Goal: Transaction & Acquisition: Subscribe to service/newsletter

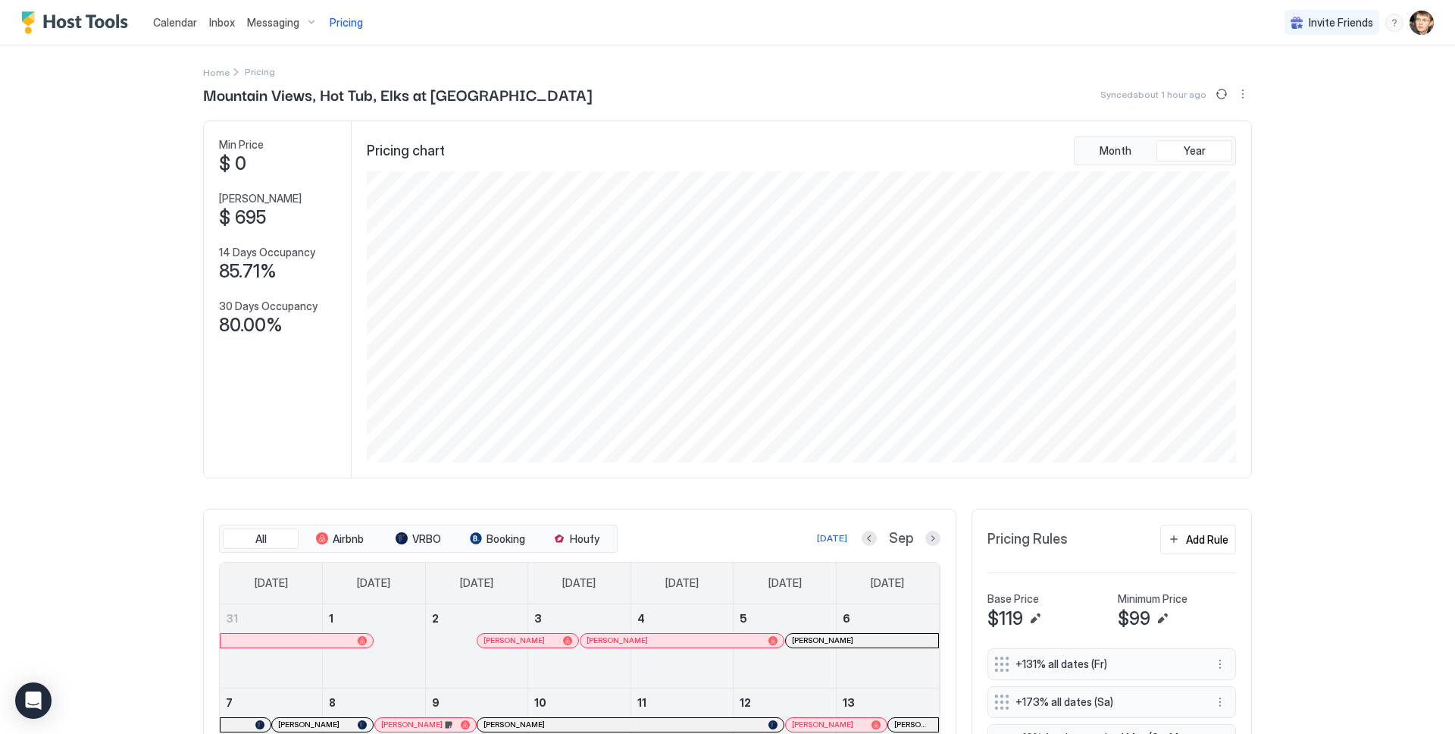
scroll to position [291, 872]
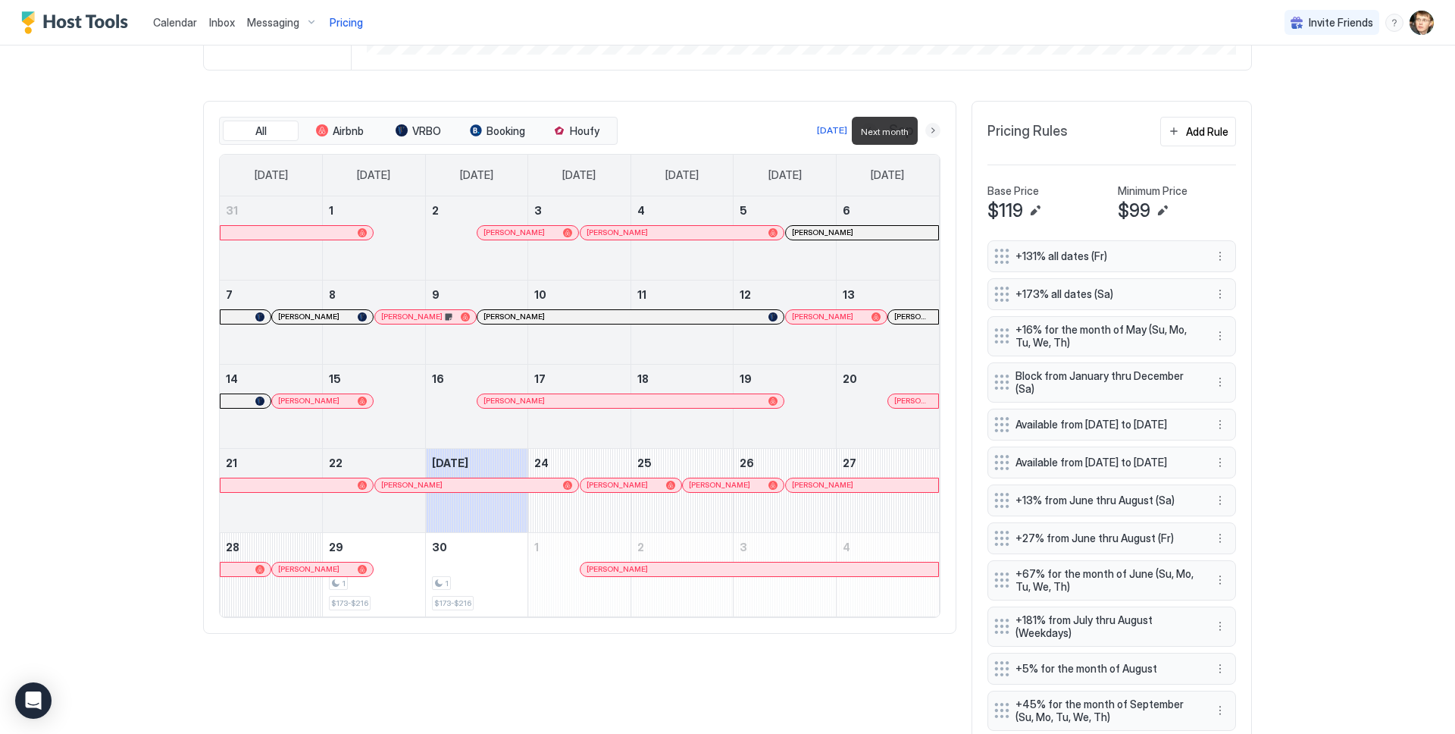
click at [931, 132] on button "Next month" at bounding box center [932, 130] width 15 height 15
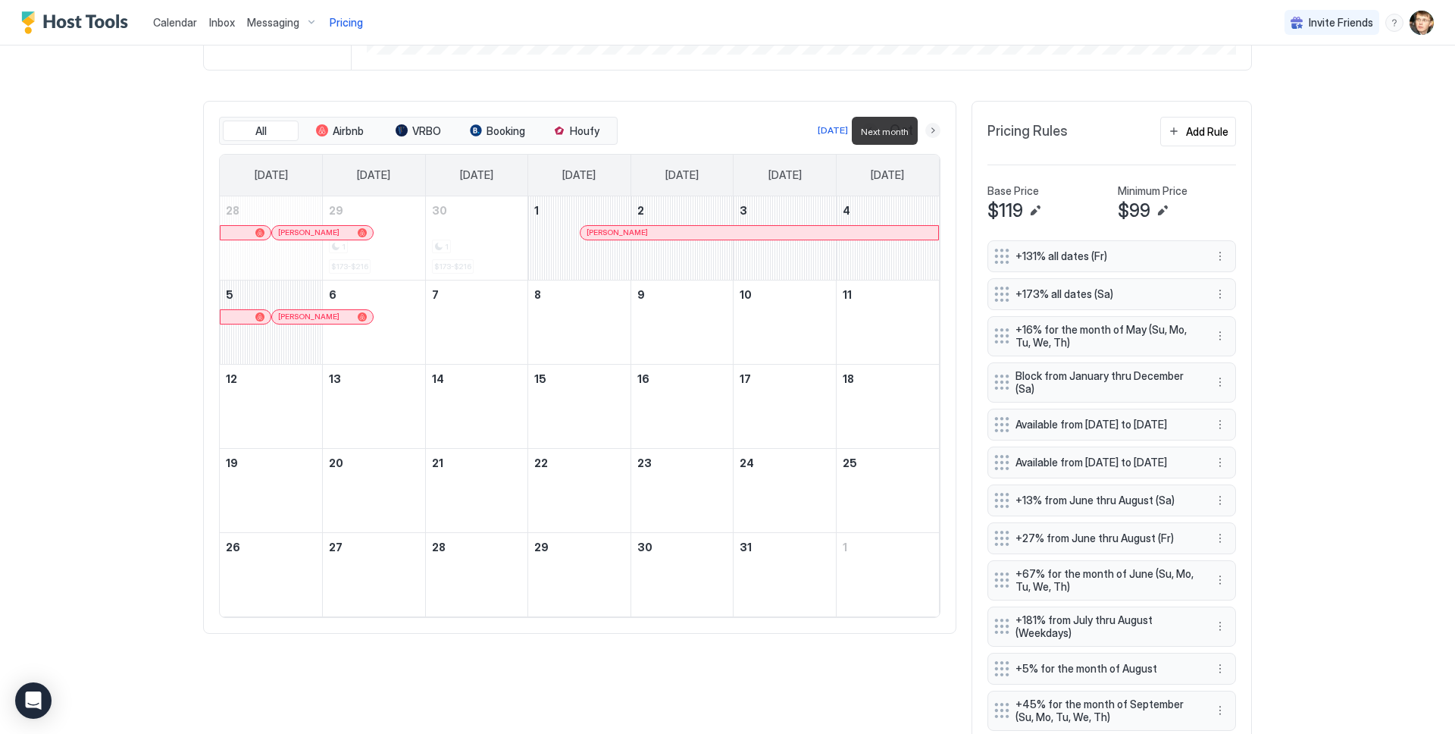
click at [931, 132] on button "Next month" at bounding box center [932, 130] width 15 height 15
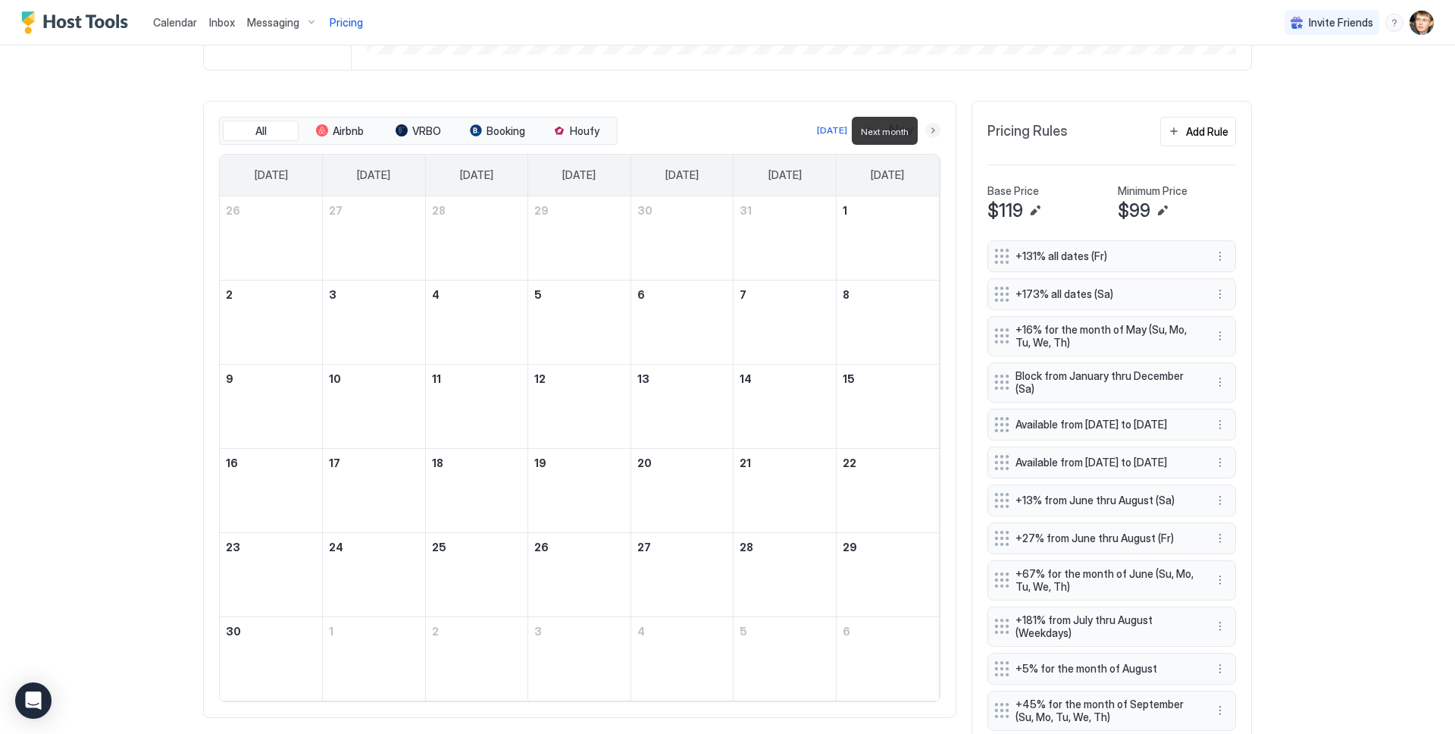
click at [931, 132] on button "Next month" at bounding box center [932, 130] width 15 height 15
click at [934, 129] on button "Next month" at bounding box center [932, 130] width 15 height 15
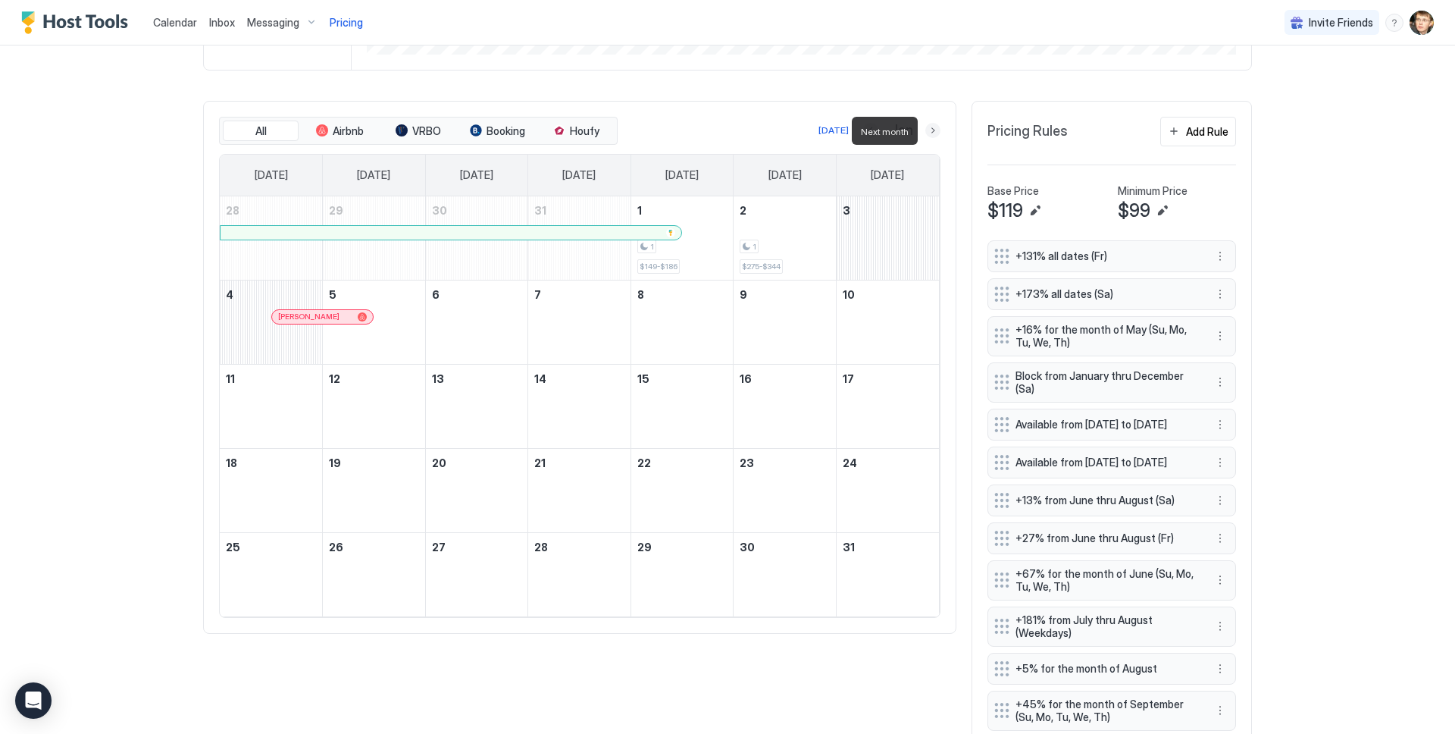
click at [934, 129] on button "Next month" at bounding box center [932, 130] width 15 height 15
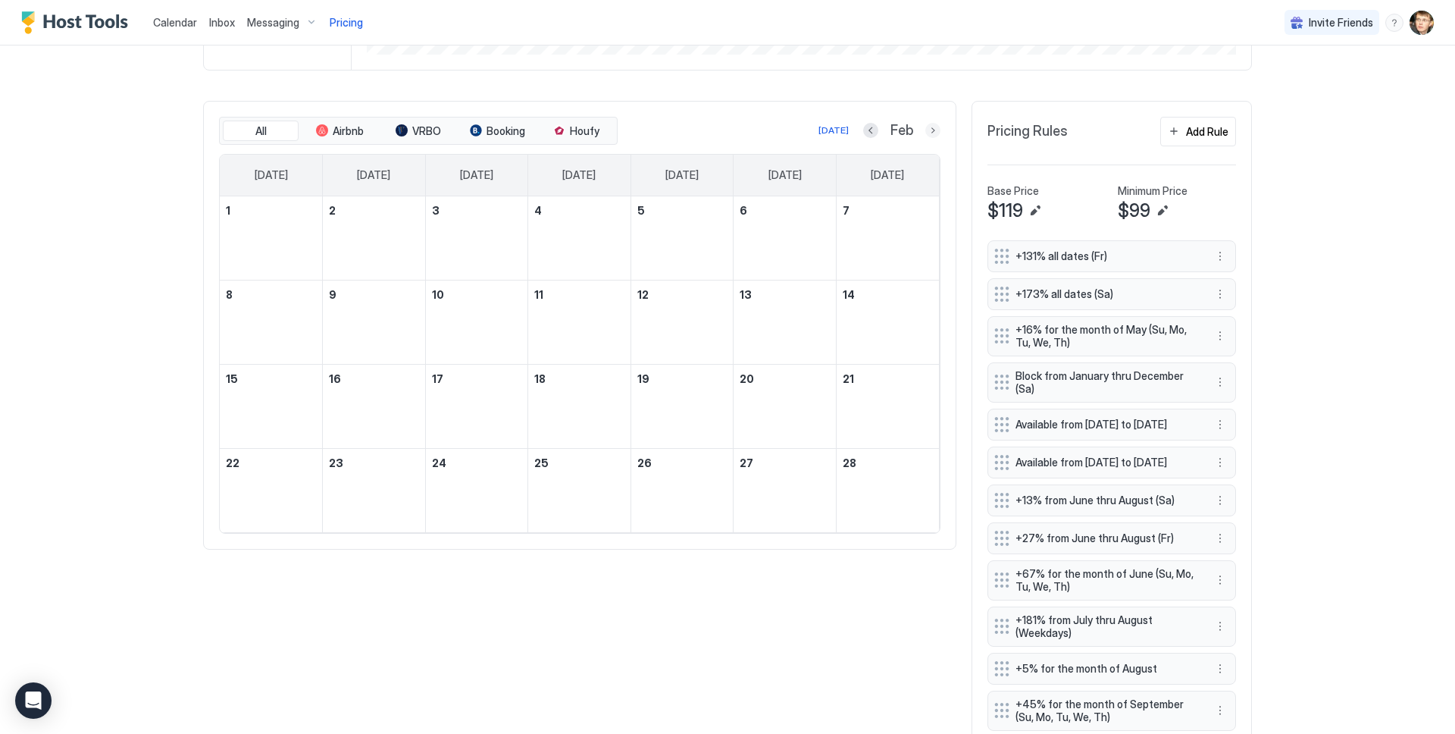
click at [935, 130] on button "Next month" at bounding box center [932, 130] width 15 height 15
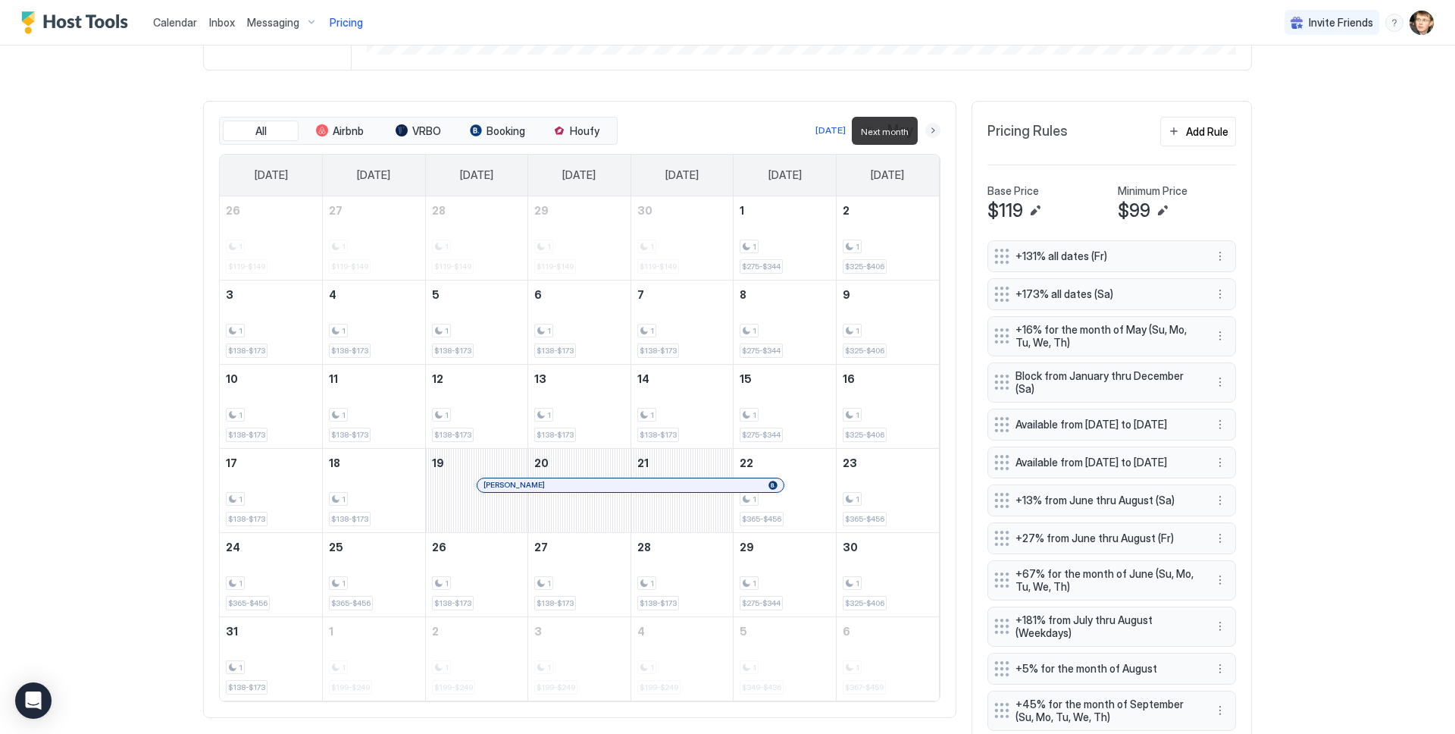
click at [932, 133] on button "Next month" at bounding box center [932, 130] width 15 height 15
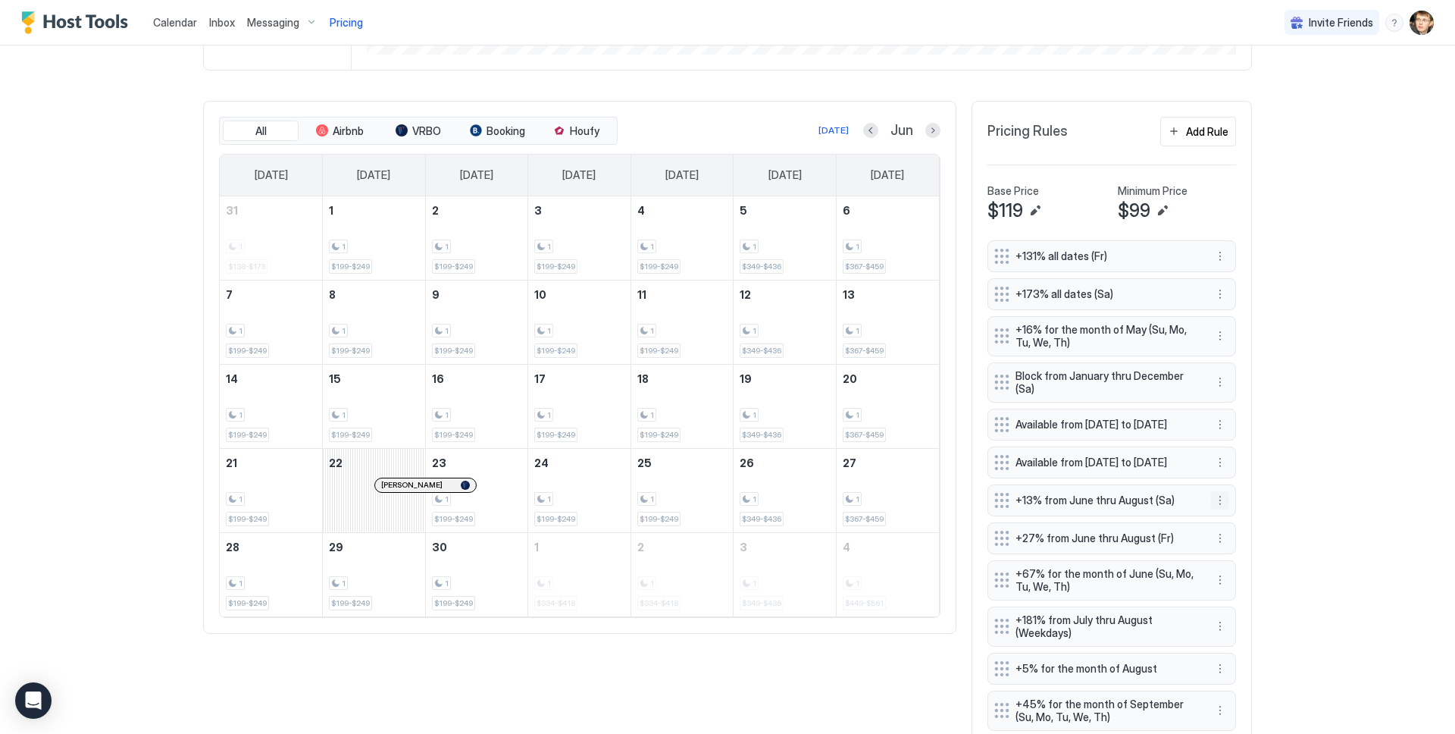
click at [1223, 509] on button "More options" at bounding box center [1220, 500] width 18 height 18
click at [1226, 533] on div "Edit" at bounding box center [1234, 537] width 33 height 11
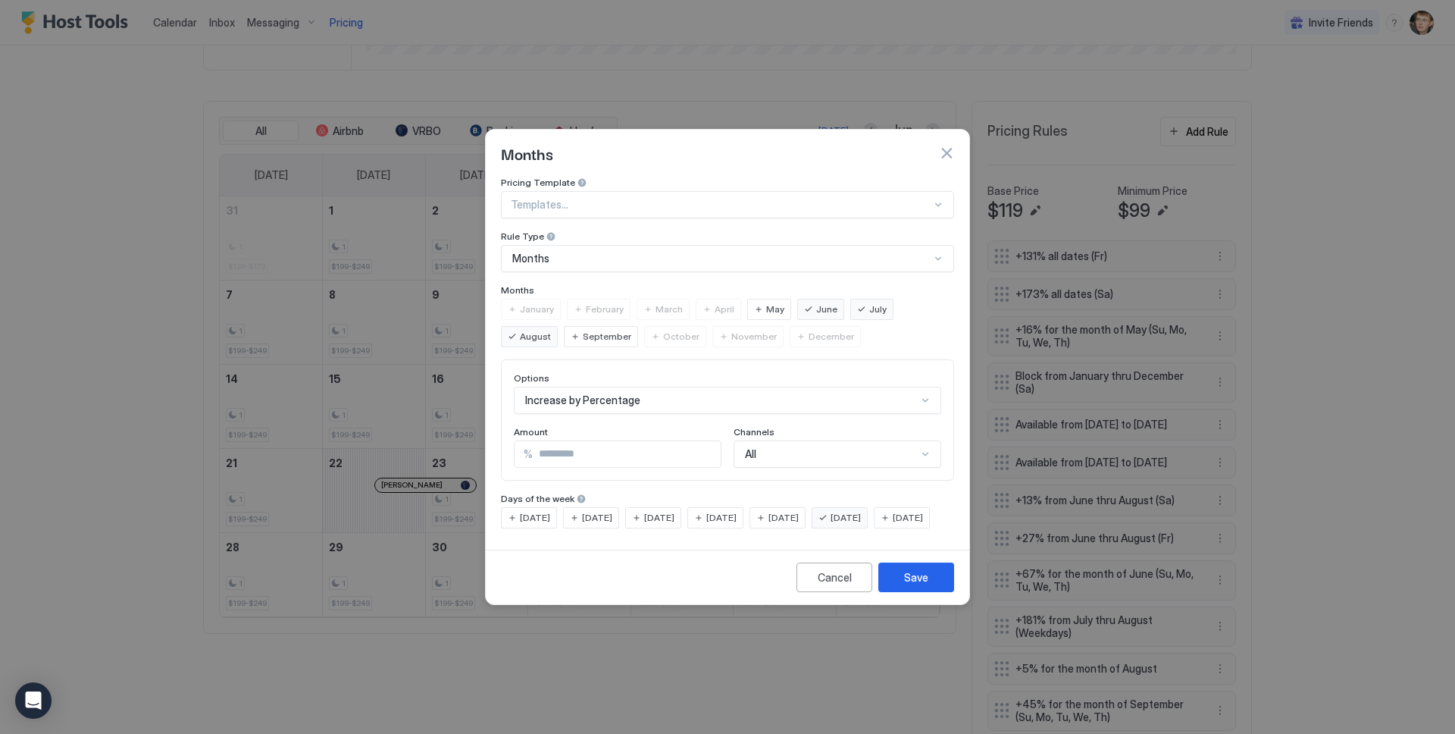
click at [608, 441] on input "**" at bounding box center [627, 454] width 188 height 26
type input "**"
click at [933, 592] on button "Save" at bounding box center [916, 577] width 76 height 30
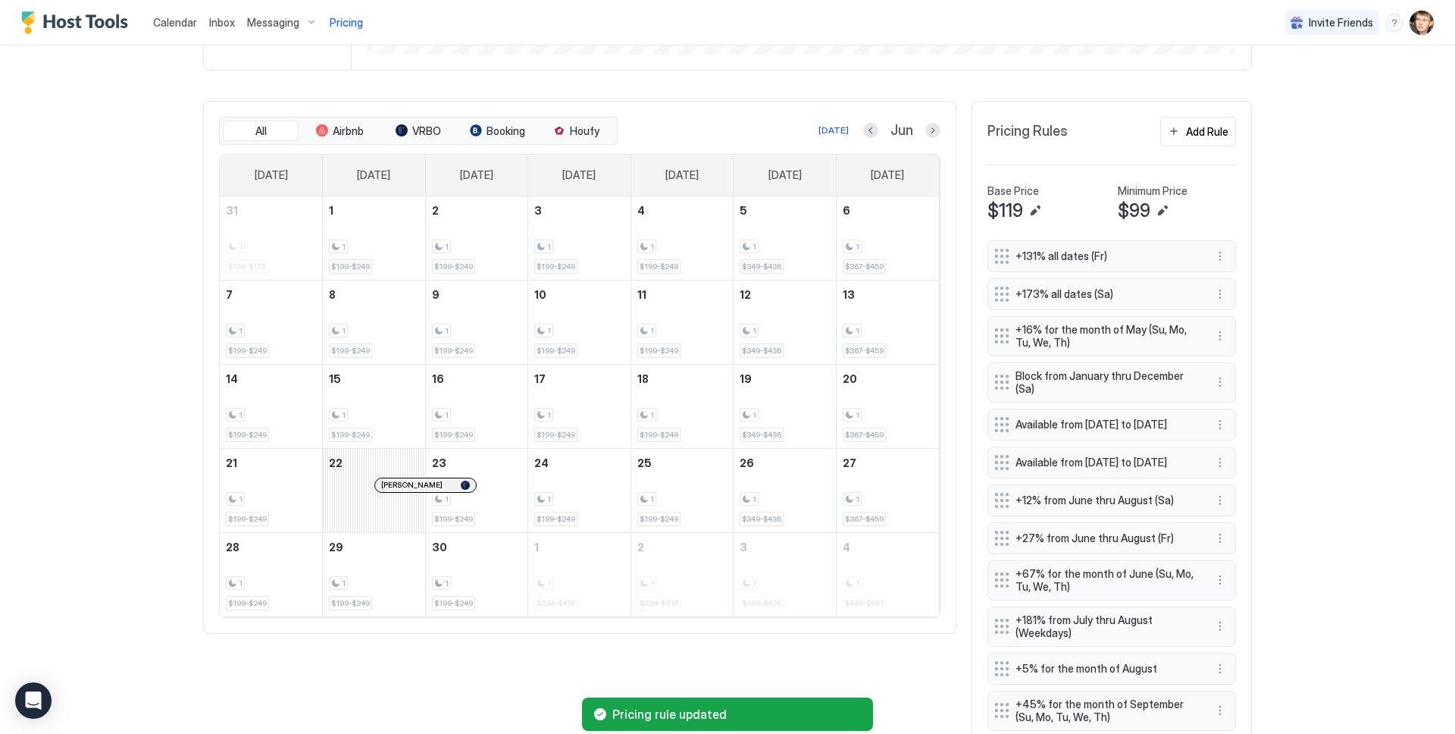
scroll to position [425, 0]
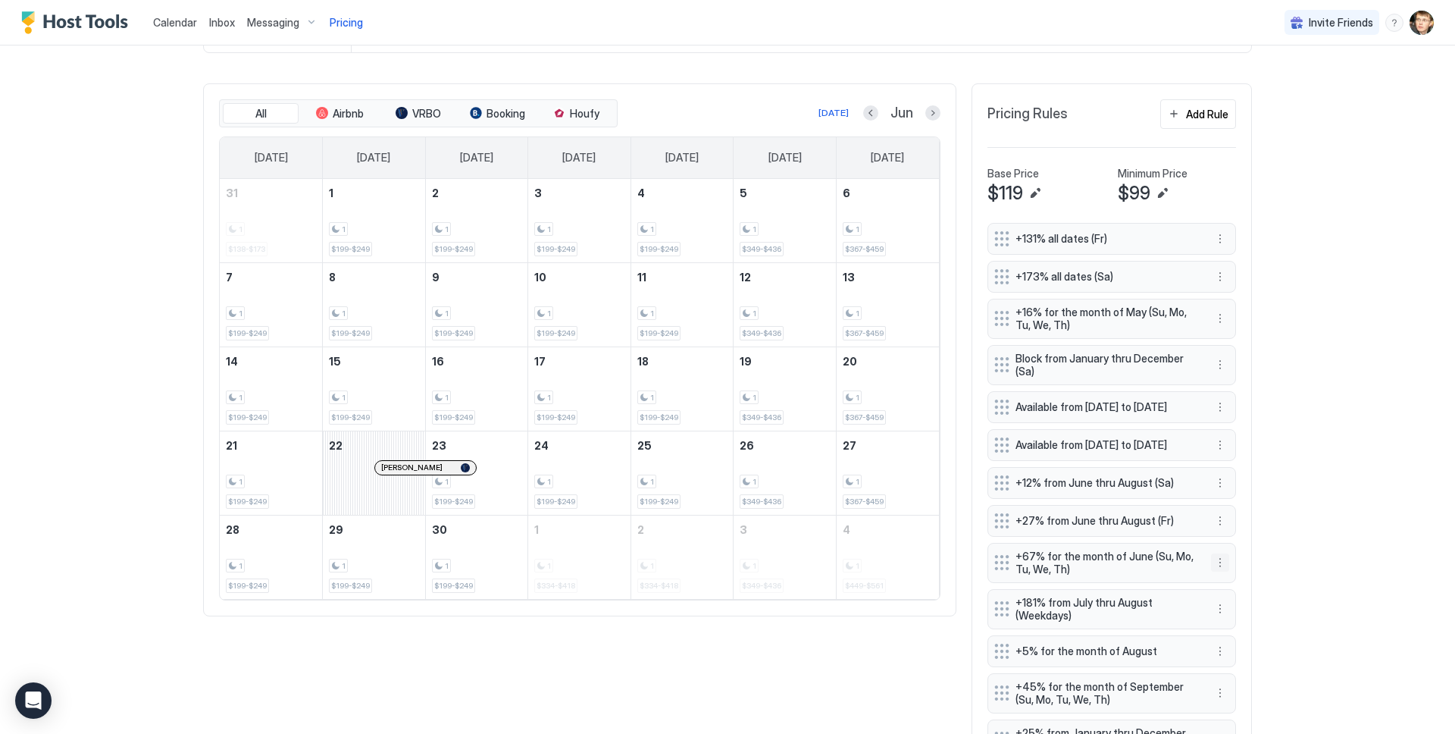
click at [1220, 571] on button "More options" at bounding box center [1220, 562] width 18 height 18
click at [1232, 593] on div "Edit" at bounding box center [1240, 600] width 57 height 24
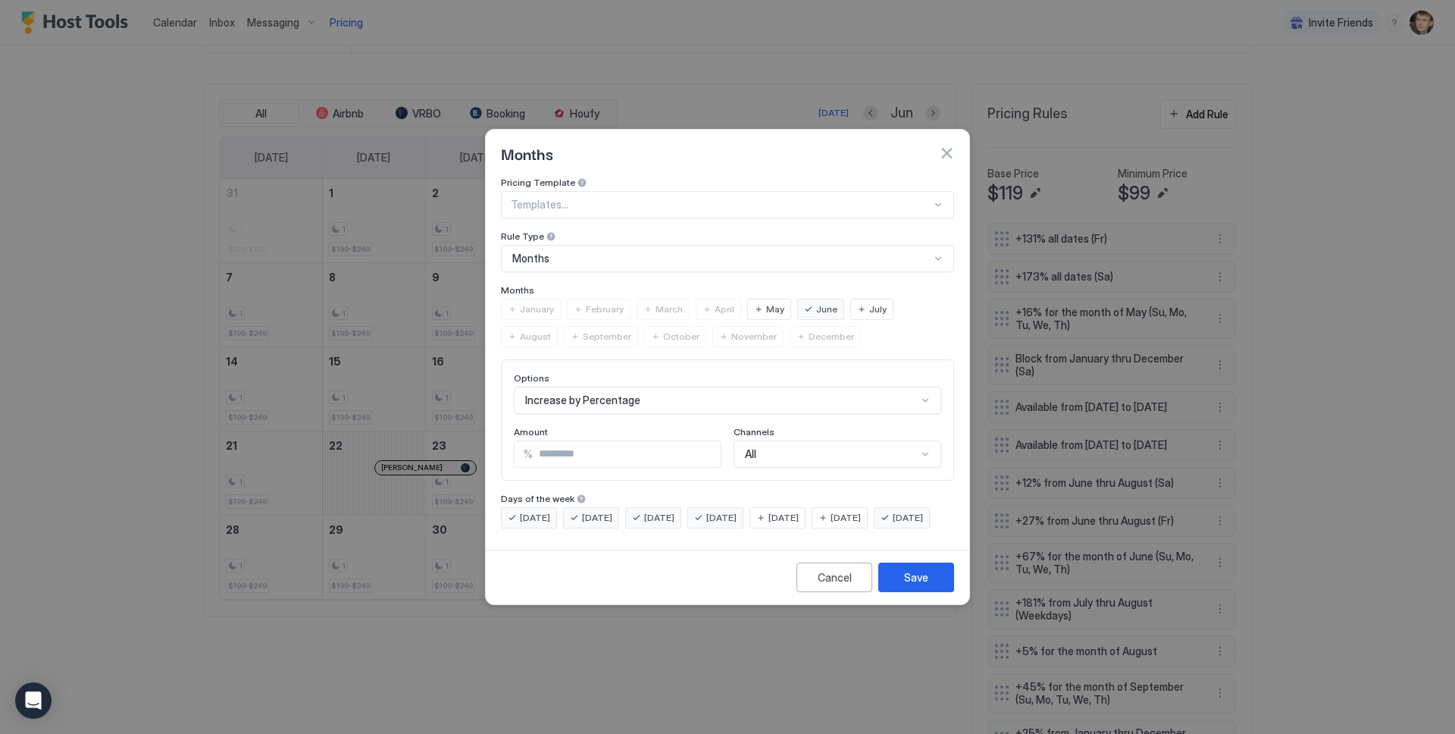
click at [658, 443] on input "**" at bounding box center [627, 454] width 188 height 26
type input "*"
type input "**"
click at [892, 592] on button "Save" at bounding box center [916, 577] width 76 height 30
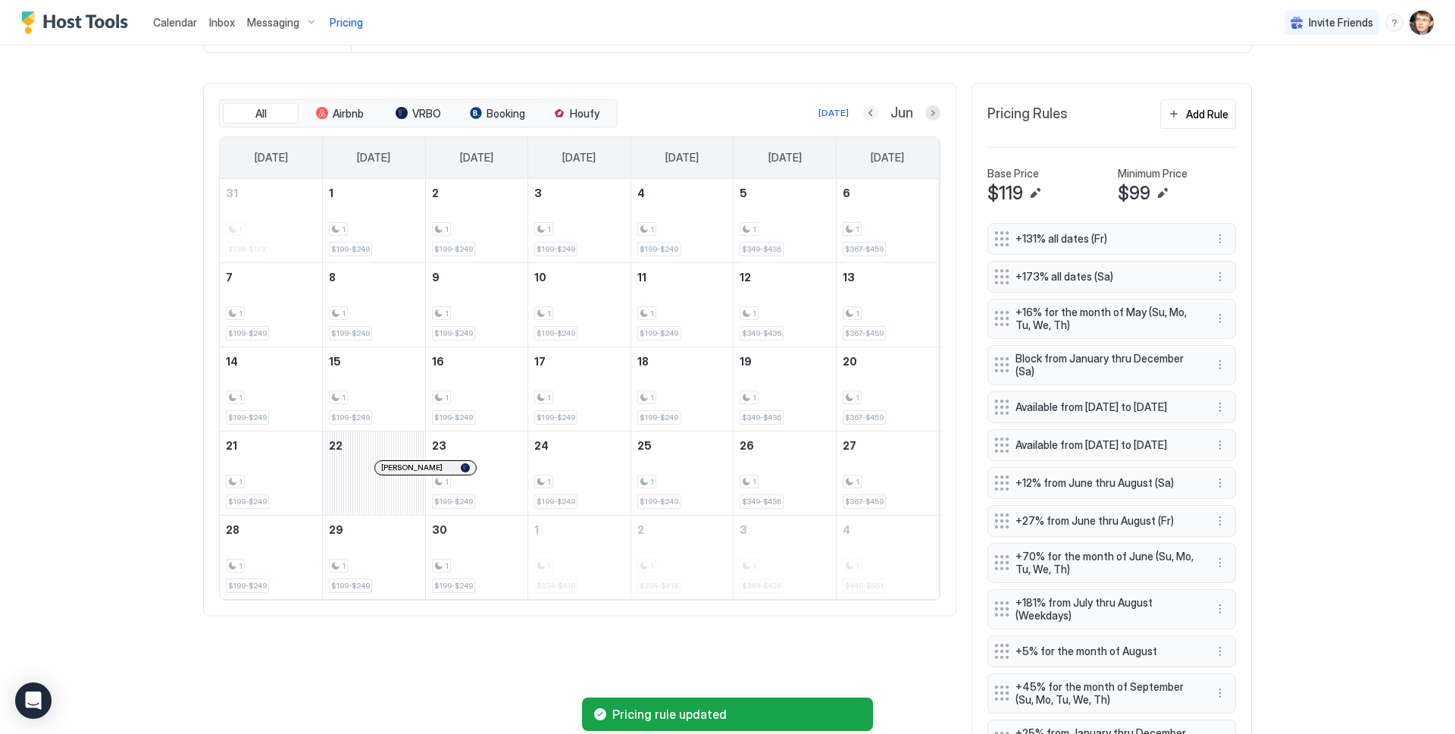
click at [873, 111] on button "Previous month" at bounding box center [870, 112] width 15 height 15
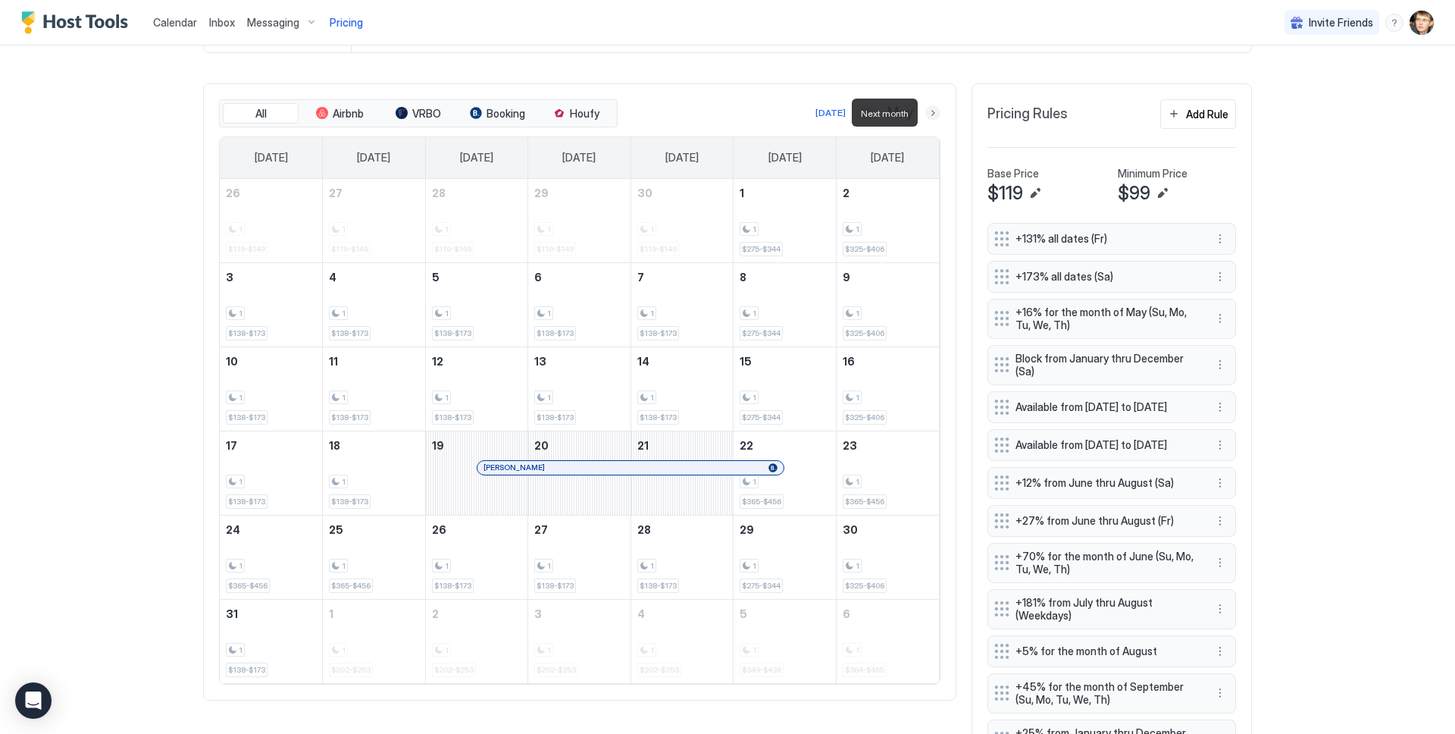
click at [932, 114] on button "Next month" at bounding box center [932, 112] width 15 height 15
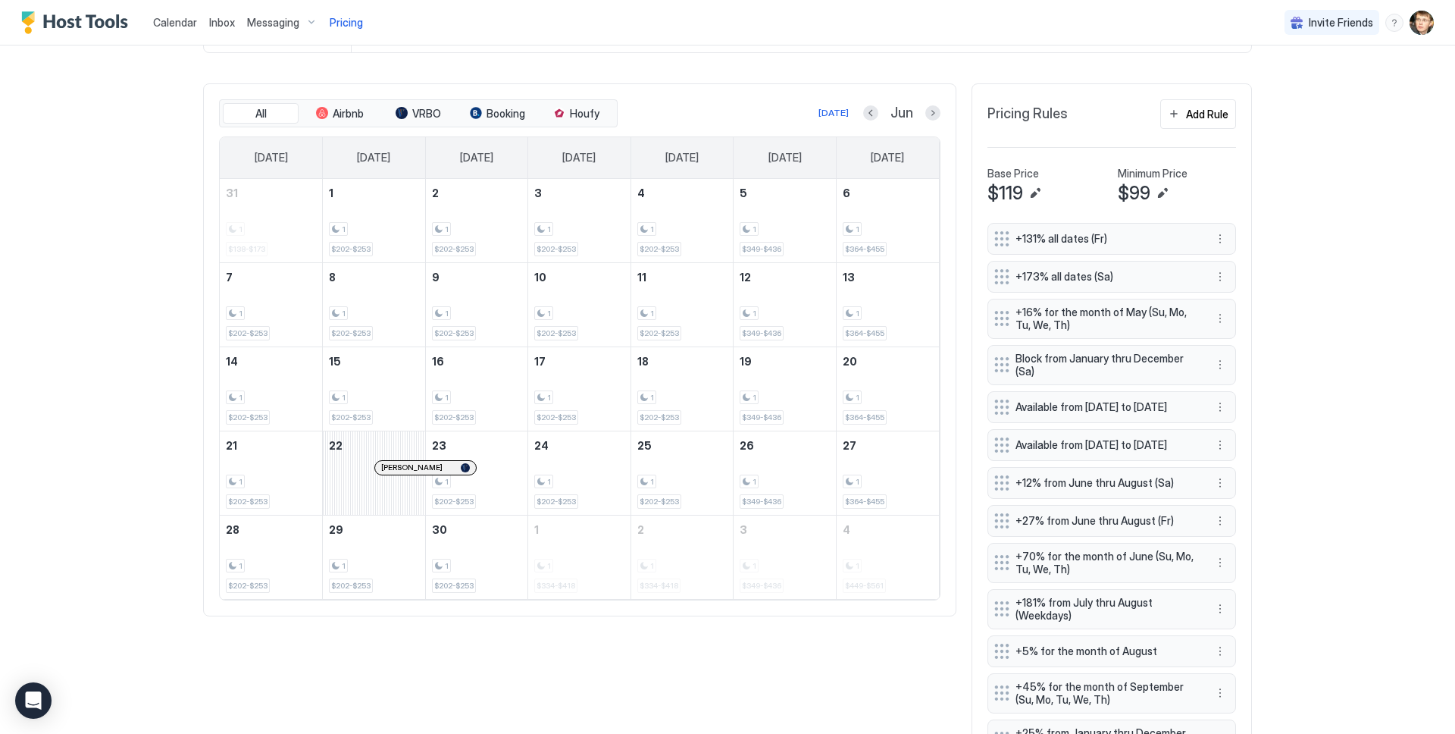
click at [863, 52] on div "Mountain Views, Hot Tub, Elks at [GEOGRAPHIC_DATA] Synced less than a minute ag…" at bounding box center [727, 526] width 1049 height 1739
